Goal: Find specific fact: Find specific fact

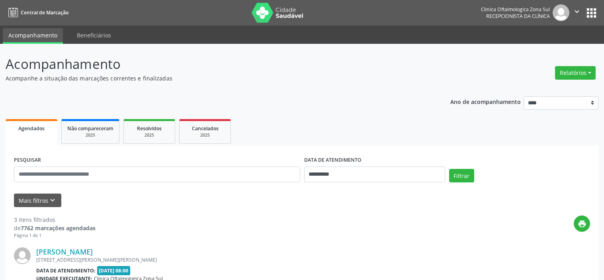
select select "*"
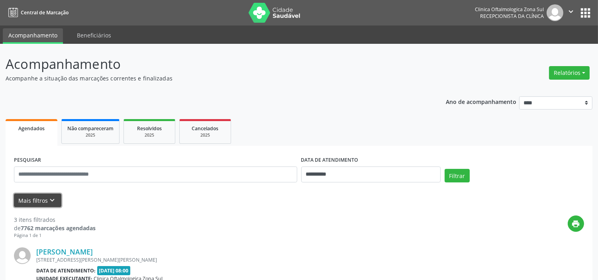
click at [34, 197] on button "Mais filtros keyboard_arrow_down" at bounding box center [37, 201] width 47 height 14
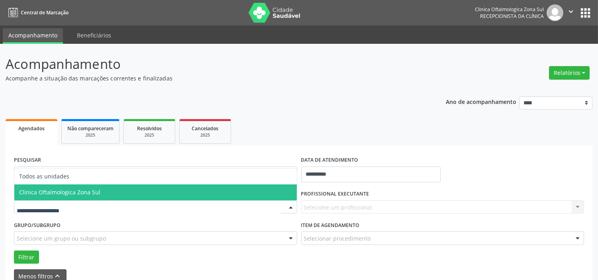
click at [80, 191] on span "Clinica Oftalmologica Zona Sul" at bounding box center [59, 192] width 81 height 8
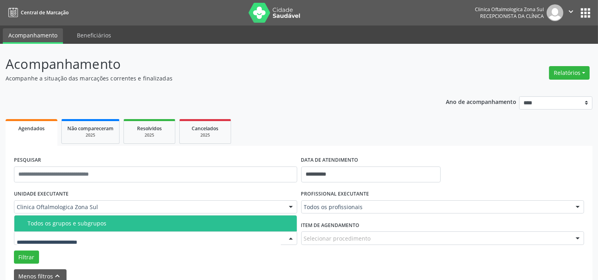
click at [89, 226] on span "Todos os grupos e subgrupos" at bounding box center [155, 223] width 282 height 16
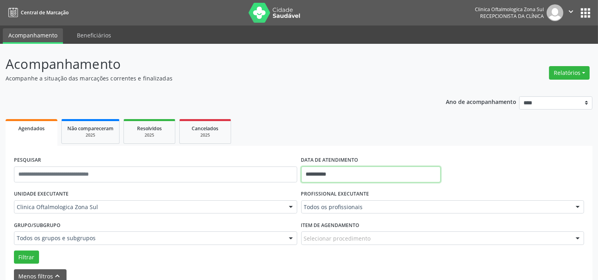
click at [337, 176] on input "**********" at bounding box center [370, 175] width 139 height 16
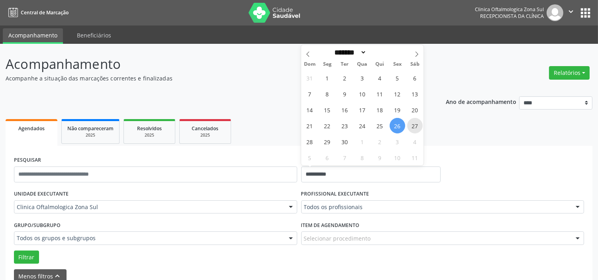
click at [412, 126] on span "27" at bounding box center [415, 126] width 16 height 16
type input "**********"
click at [348, 142] on span "30" at bounding box center [345, 142] width 16 height 16
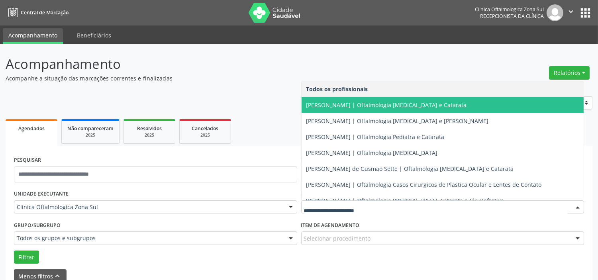
click at [335, 109] on span "[PERSON_NAME] | Oftalmologia [MEDICAL_DATA] e Catarata" at bounding box center [443, 105] width 282 height 16
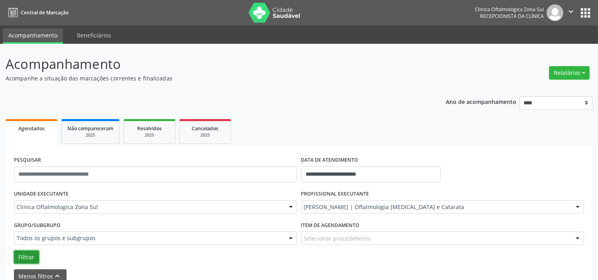
click at [33, 257] on button "Filtrar" at bounding box center [26, 258] width 25 height 14
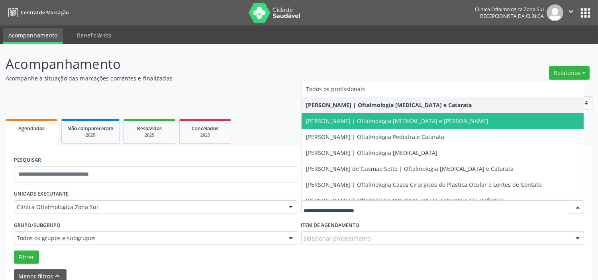
drag, startPoint x: 340, startPoint y: 204, endPoint x: 346, endPoint y: 175, distance: 29.7
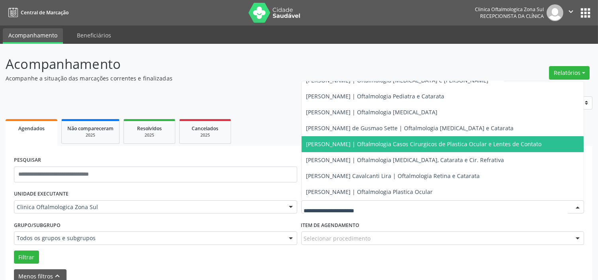
scroll to position [72, 0]
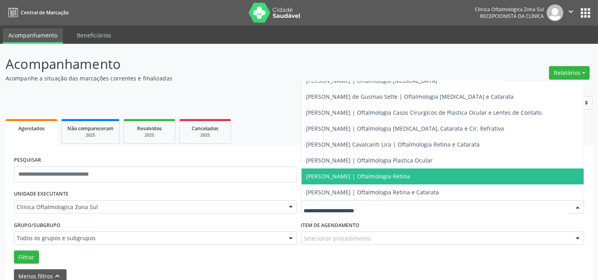
click at [336, 170] on span "[PERSON_NAME] | Oftalmologia Retina" at bounding box center [443, 176] width 282 height 16
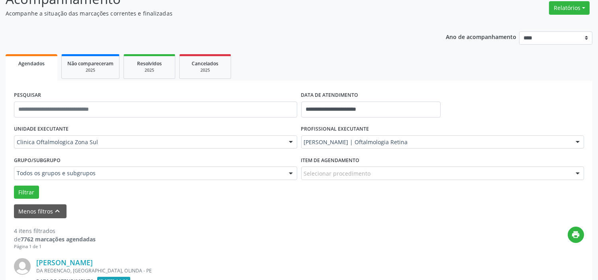
scroll to position [65, 0]
click at [353, 137] on div "[PERSON_NAME] | Oftalmologia Retina" at bounding box center [442, 143] width 283 height 14
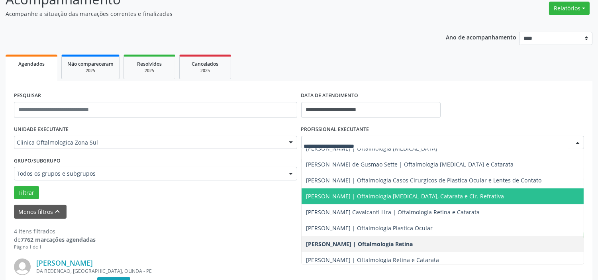
drag, startPoint x: 331, startPoint y: 196, endPoint x: 353, endPoint y: 153, distance: 48.1
click at [331, 195] on span "[PERSON_NAME] | Oftalmologia [MEDICAL_DATA], Catarata e Cir. Refrativa" at bounding box center [405, 196] width 198 height 8
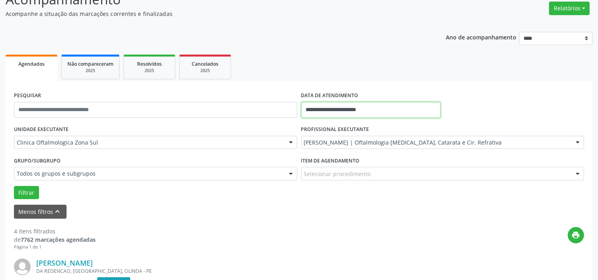
click at [377, 110] on input "**********" at bounding box center [370, 110] width 139 height 16
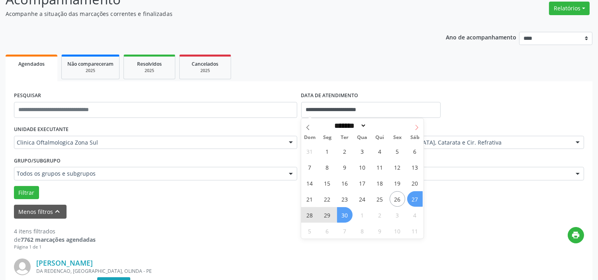
click at [419, 128] on icon at bounding box center [417, 128] width 6 height 6
select select "*"
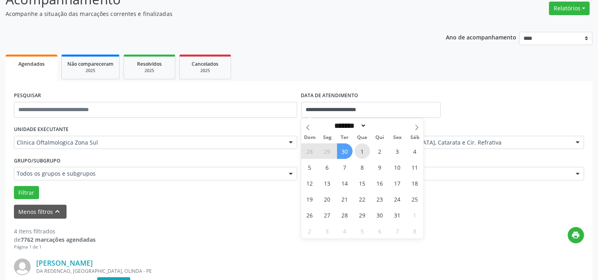
click at [361, 150] on span "1" at bounding box center [363, 151] width 16 height 16
type input "**********"
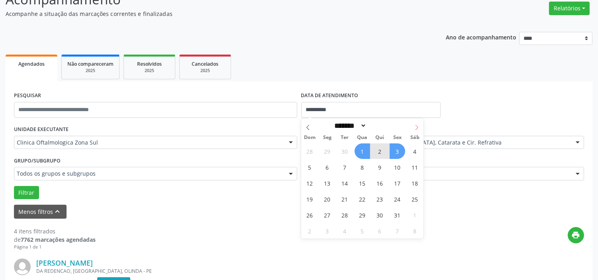
click at [416, 127] on icon at bounding box center [417, 128] width 6 height 6
select select "**"
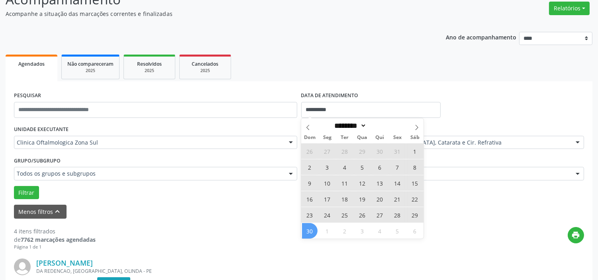
click at [310, 226] on span "30" at bounding box center [310, 231] width 16 height 16
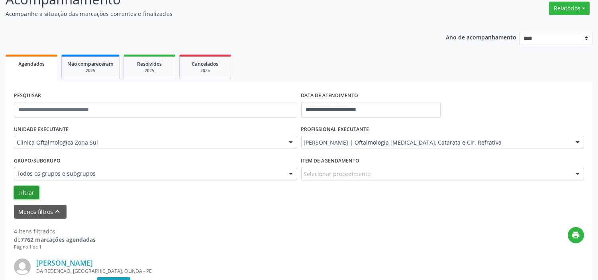
click at [26, 186] on button "Filtrar" at bounding box center [26, 193] width 25 height 14
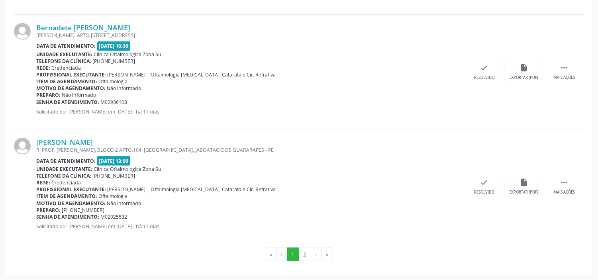
scroll to position [1793, 0]
click at [304, 254] on button "2" at bounding box center [305, 254] width 12 height 14
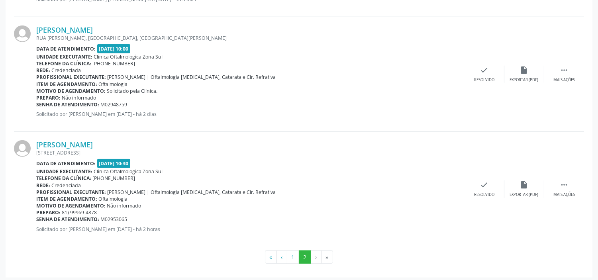
scroll to position [1563, 0]
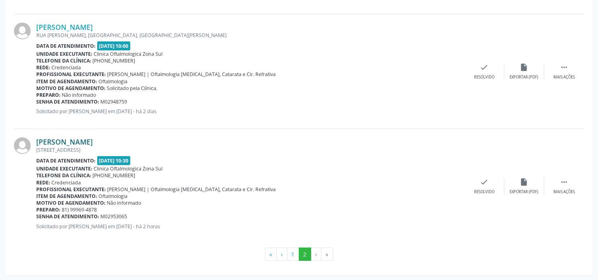
click at [93, 141] on link "[PERSON_NAME]" at bounding box center [64, 141] width 57 height 9
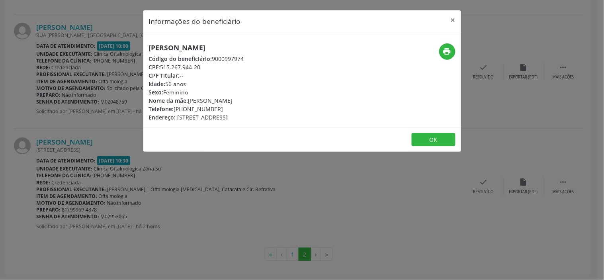
drag, startPoint x: 202, startPoint y: 65, endPoint x: 163, endPoint y: 67, distance: 38.3
click at [163, 67] on div "CPF: 515.267.944-20" at bounding box center [196, 67] width 95 height 8
copy div "515.267.944-20"
click at [156, 170] on div "Informações do beneficiário × [PERSON_NAME] Código do beneficiário: 9000997974 …" at bounding box center [302, 140] width 604 height 280
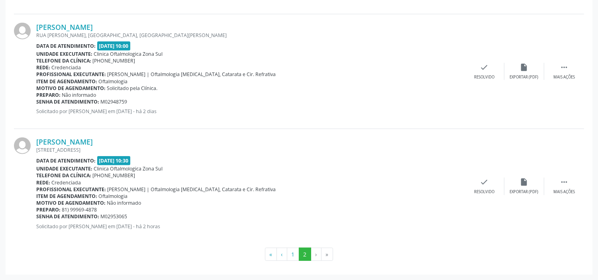
drag, startPoint x: 129, startPoint y: 215, endPoint x: 36, endPoint y: 215, distance: 93.6
click at [36, 215] on div "Senha de atendimento: M02953065" at bounding box center [250, 216] width 428 height 7
copy div "Senha de atendimento: M02953065"
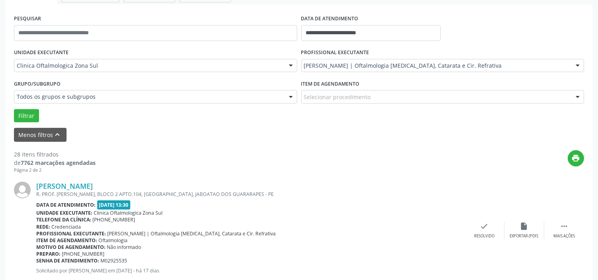
scroll to position [0, 0]
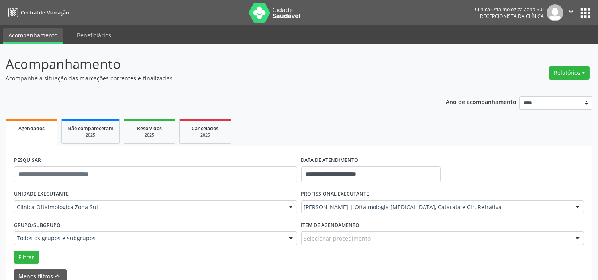
drag, startPoint x: 569, startPoint y: 14, endPoint x: 563, endPoint y: 30, distance: 17.3
click at [569, 13] on icon "" at bounding box center [570, 11] width 9 height 9
click at [548, 50] on link "Sair" at bounding box center [550, 48] width 55 height 11
